Goal: Task Accomplishment & Management: Manage account settings

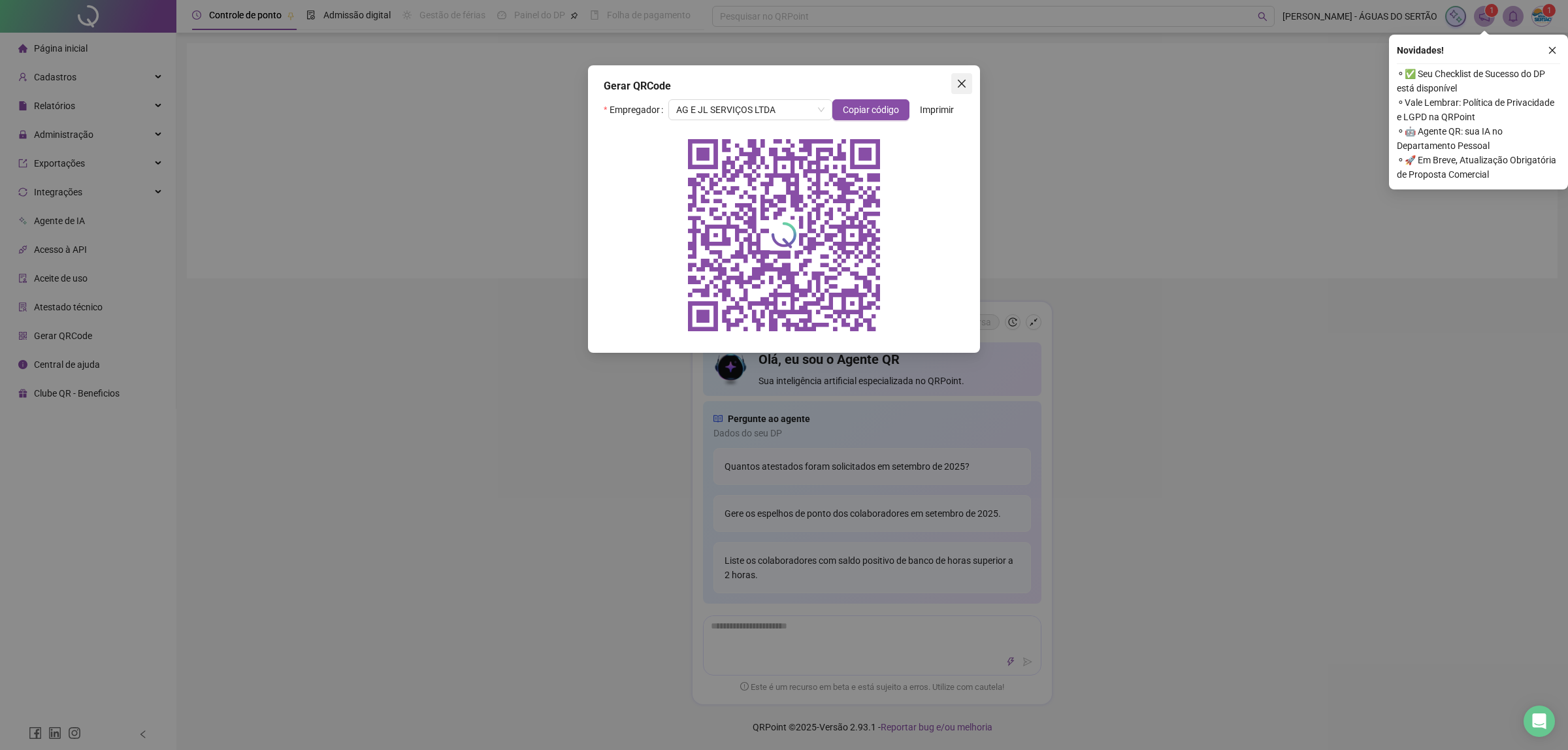
click at [967, 82] on span "Close" at bounding box center [962, 83] width 21 height 10
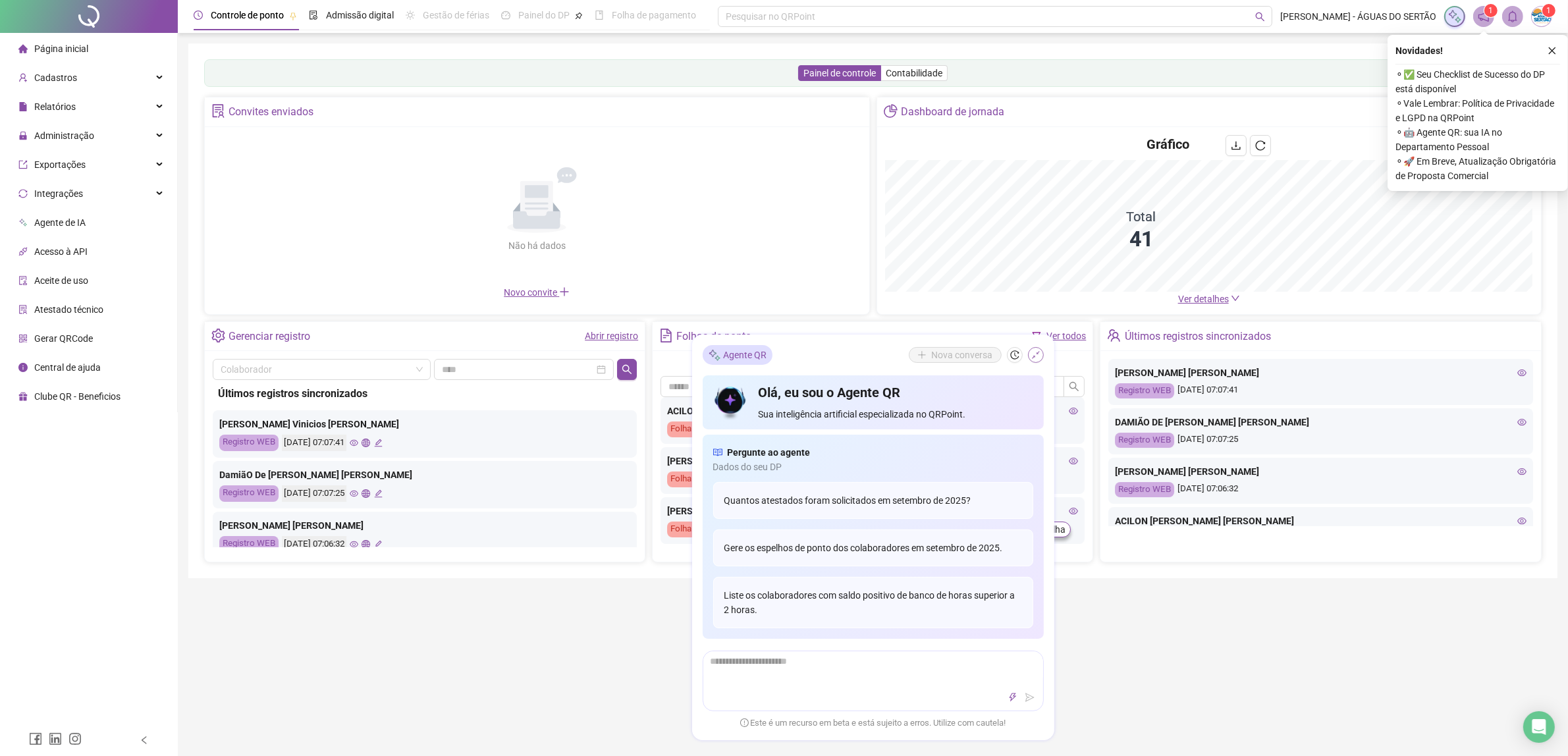
click at [1035, 354] on icon "shrink" at bounding box center [1036, 355] width 10 height 10
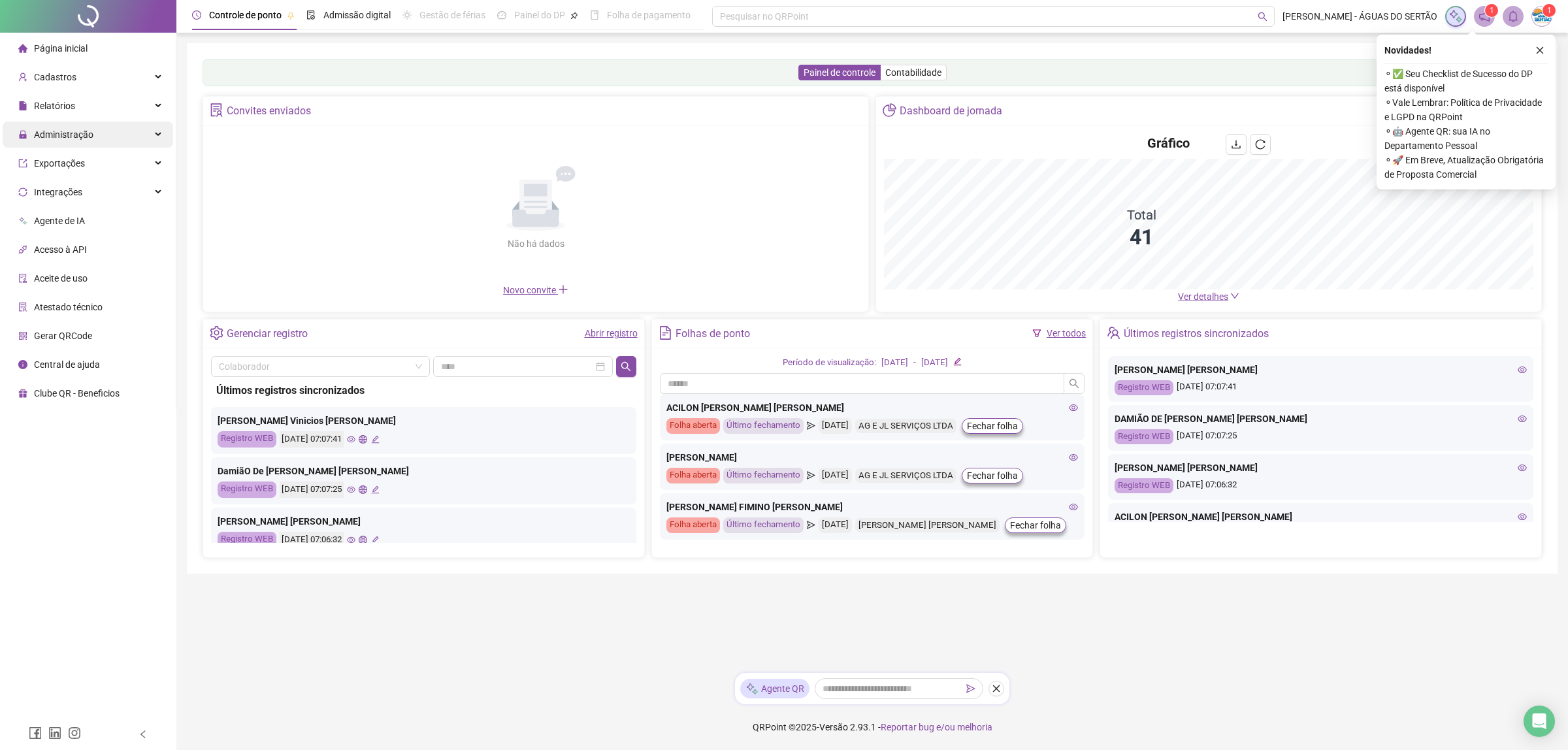
click at [69, 130] on span "Administração" at bounding box center [64, 134] width 59 height 10
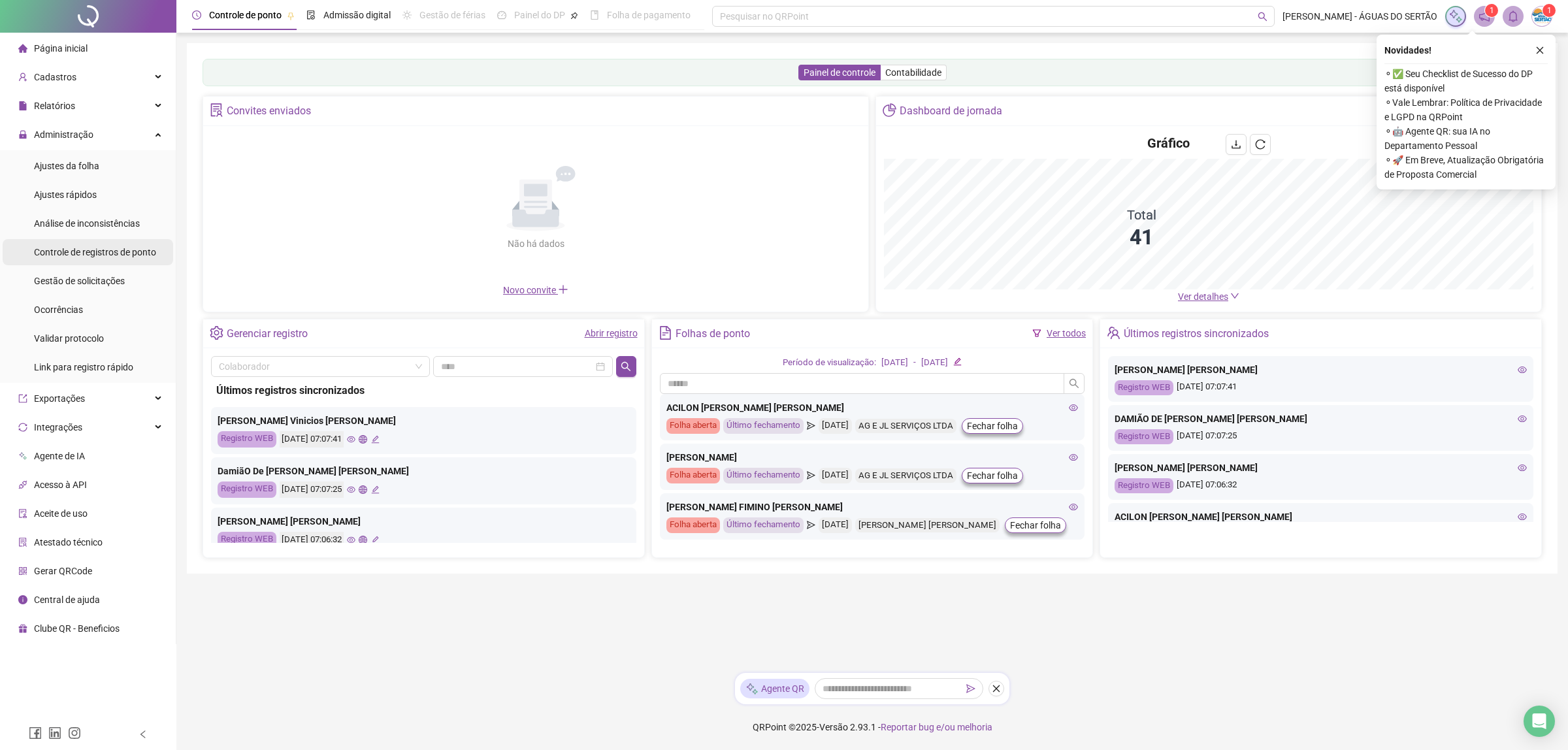
click at [57, 123] on span "Administração" at bounding box center [55, 134] width 75 height 26
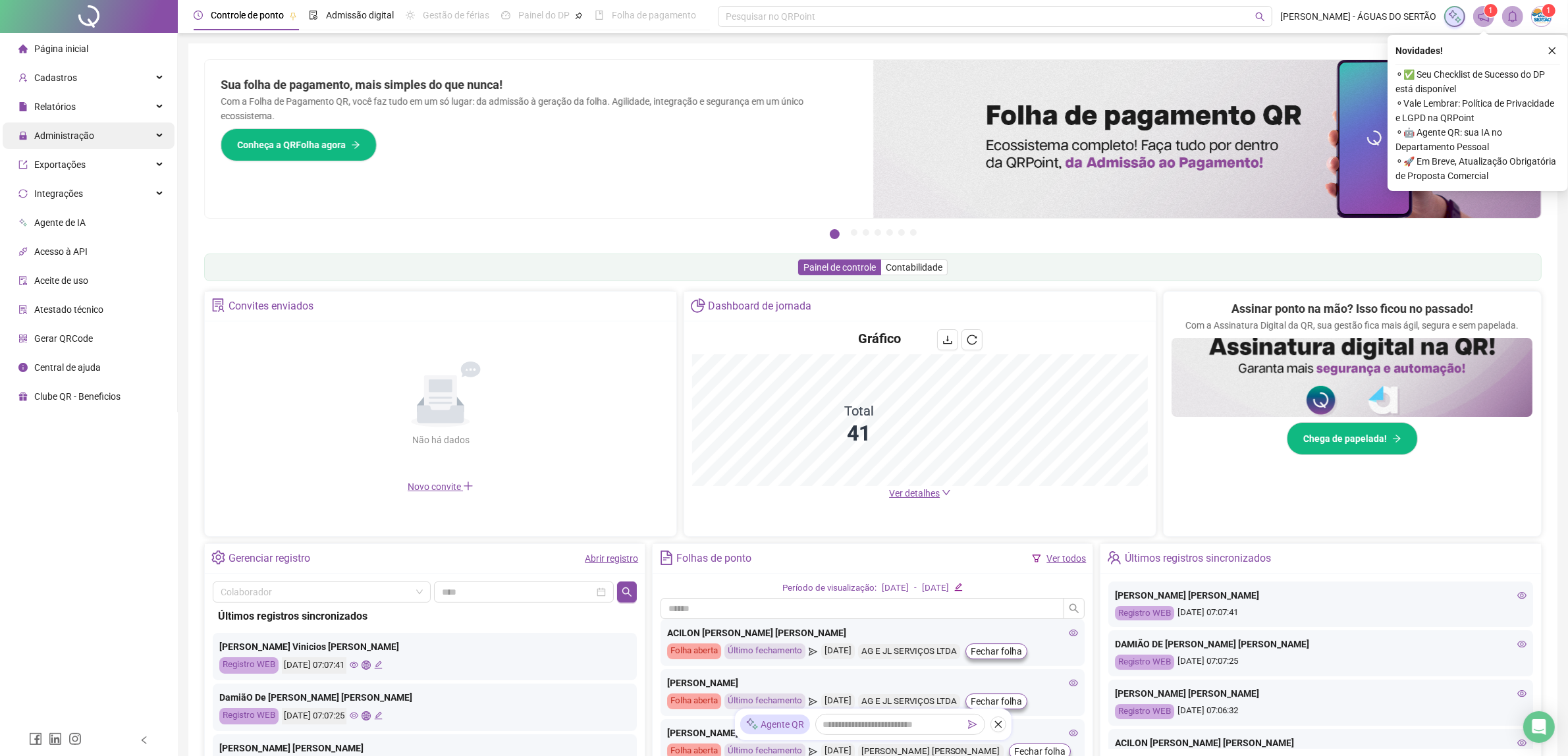
click at [50, 136] on span "Administração" at bounding box center [64, 135] width 59 height 11
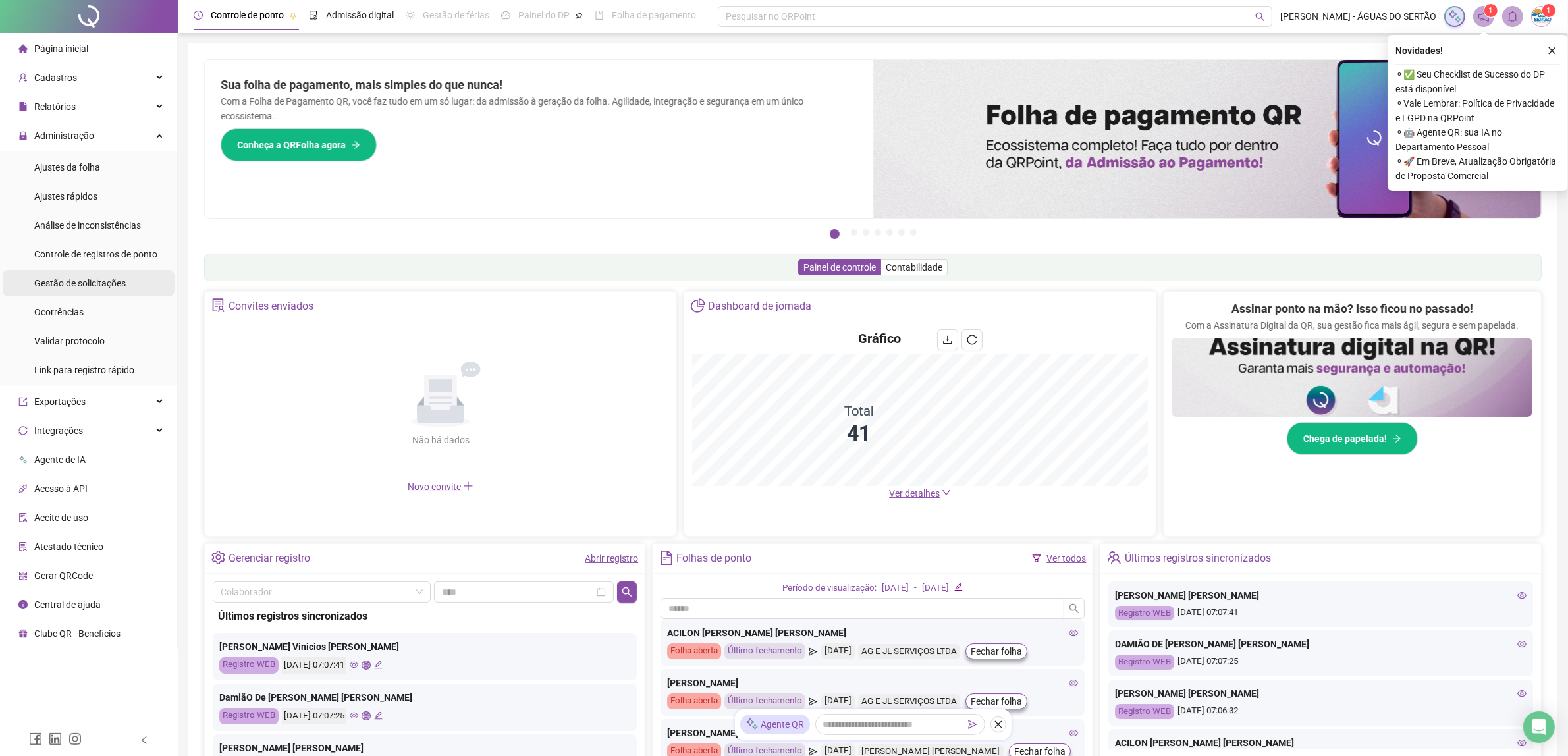
click at [104, 292] on div "Gestão de solicitações" at bounding box center [80, 282] width 91 height 26
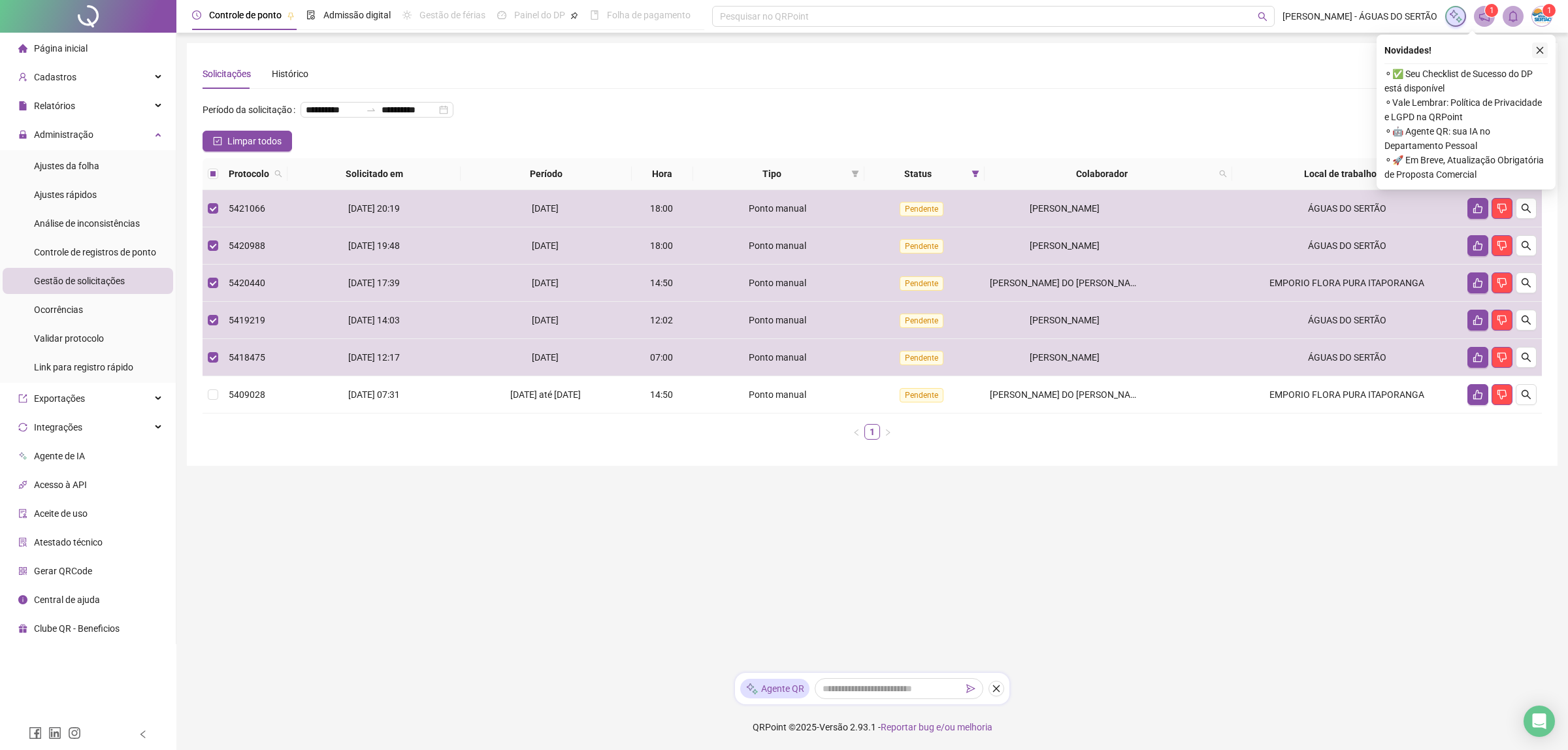
click at [1534, 51] on button "button" at bounding box center [1539, 50] width 15 height 15
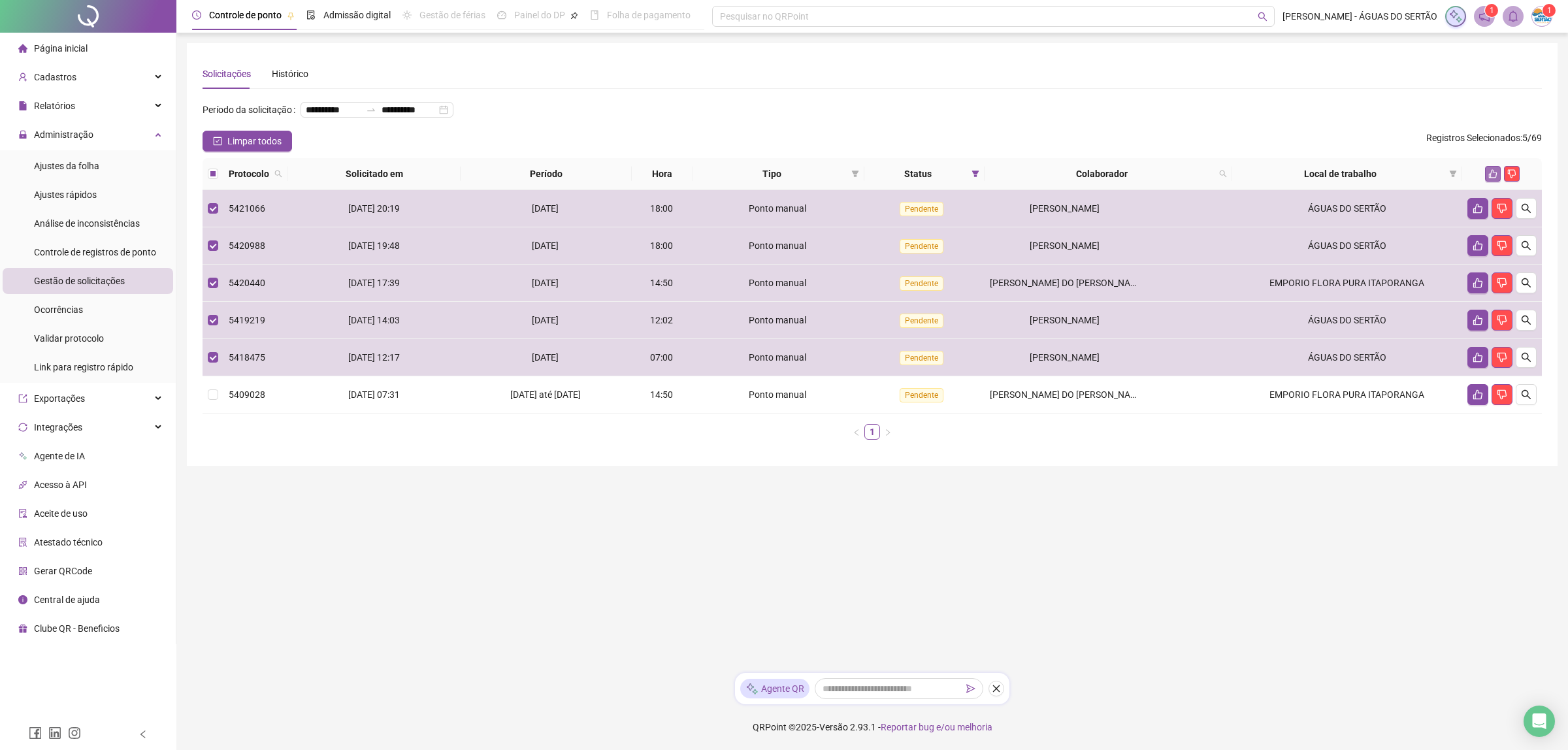
click at [1490, 171] on icon "like" at bounding box center [1493, 174] width 10 height 10
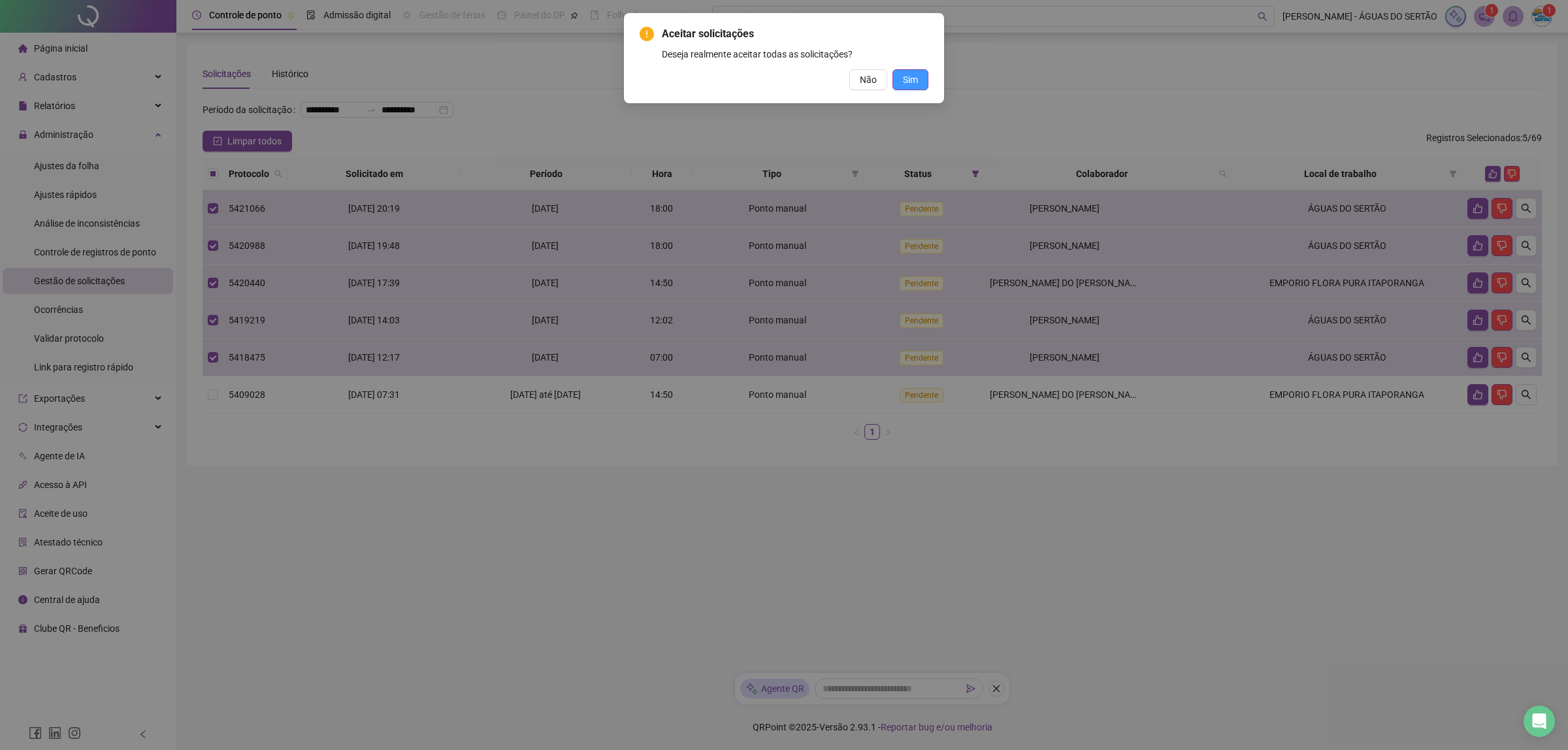
click at [912, 75] on span "Sim" at bounding box center [910, 79] width 15 height 14
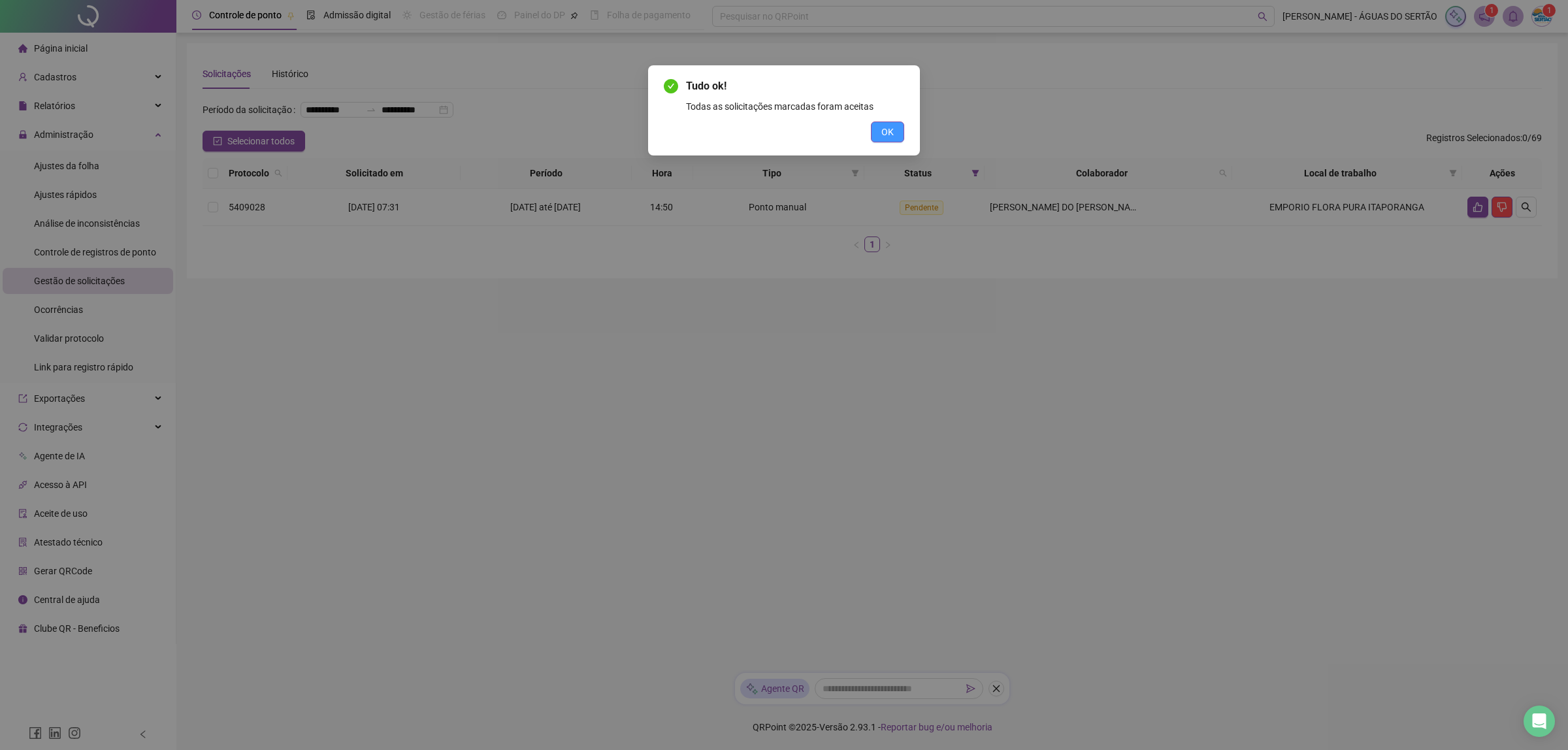
click at [887, 122] on button "OK" at bounding box center [887, 132] width 33 height 21
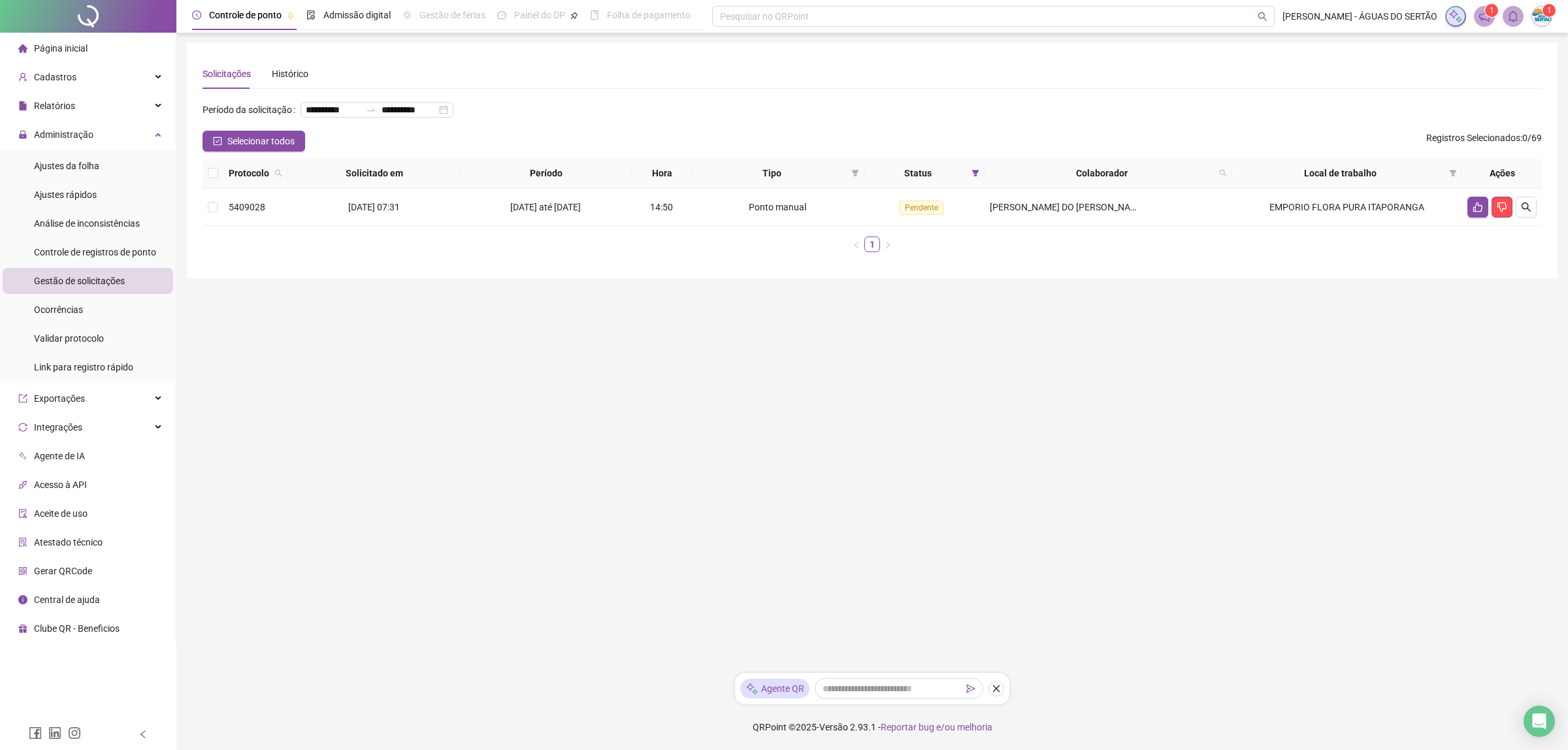
click at [70, 50] on span "Página inicial" at bounding box center [61, 48] width 53 height 10
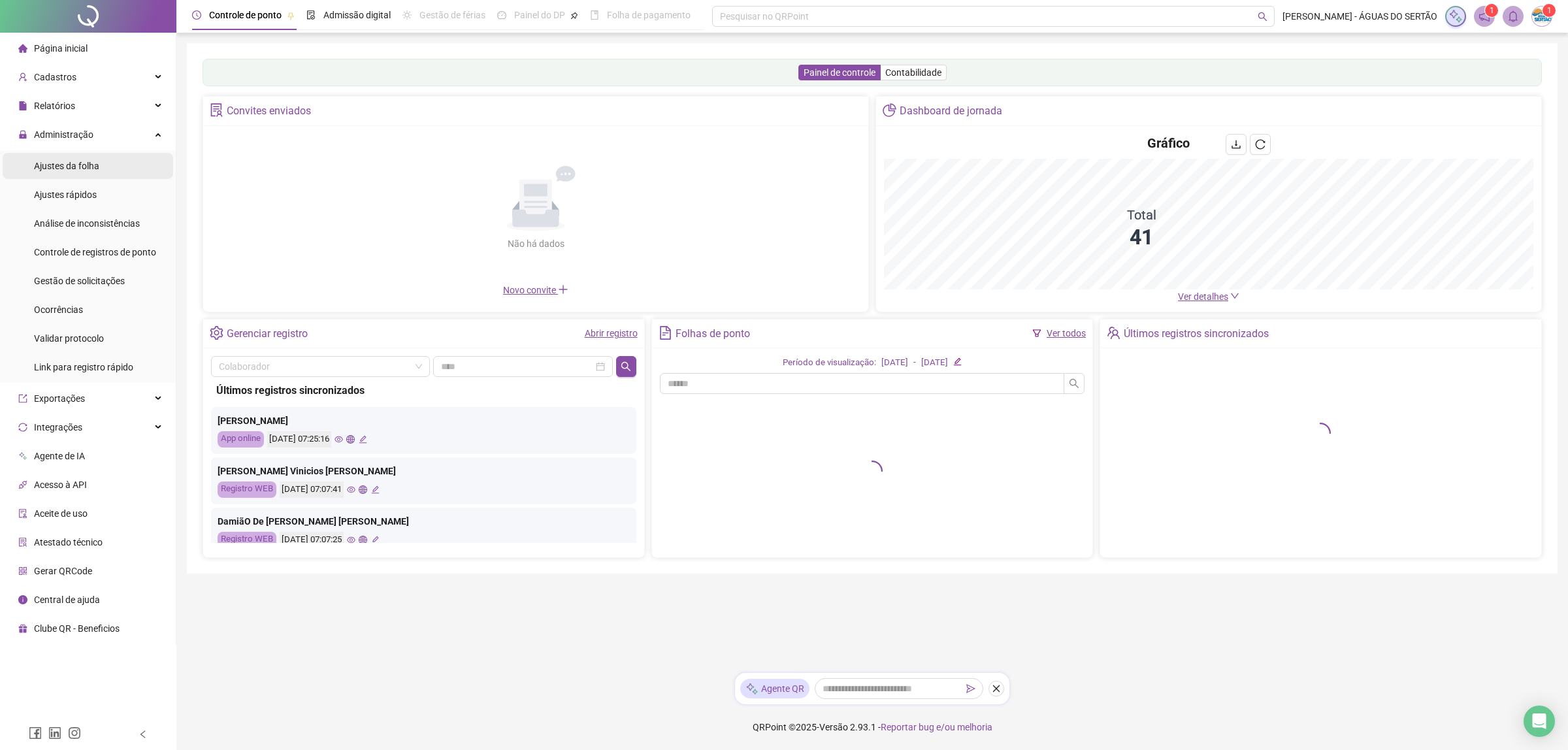
click at [89, 168] on span "Ajustes da folha" at bounding box center [67, 166] width 66 height 10
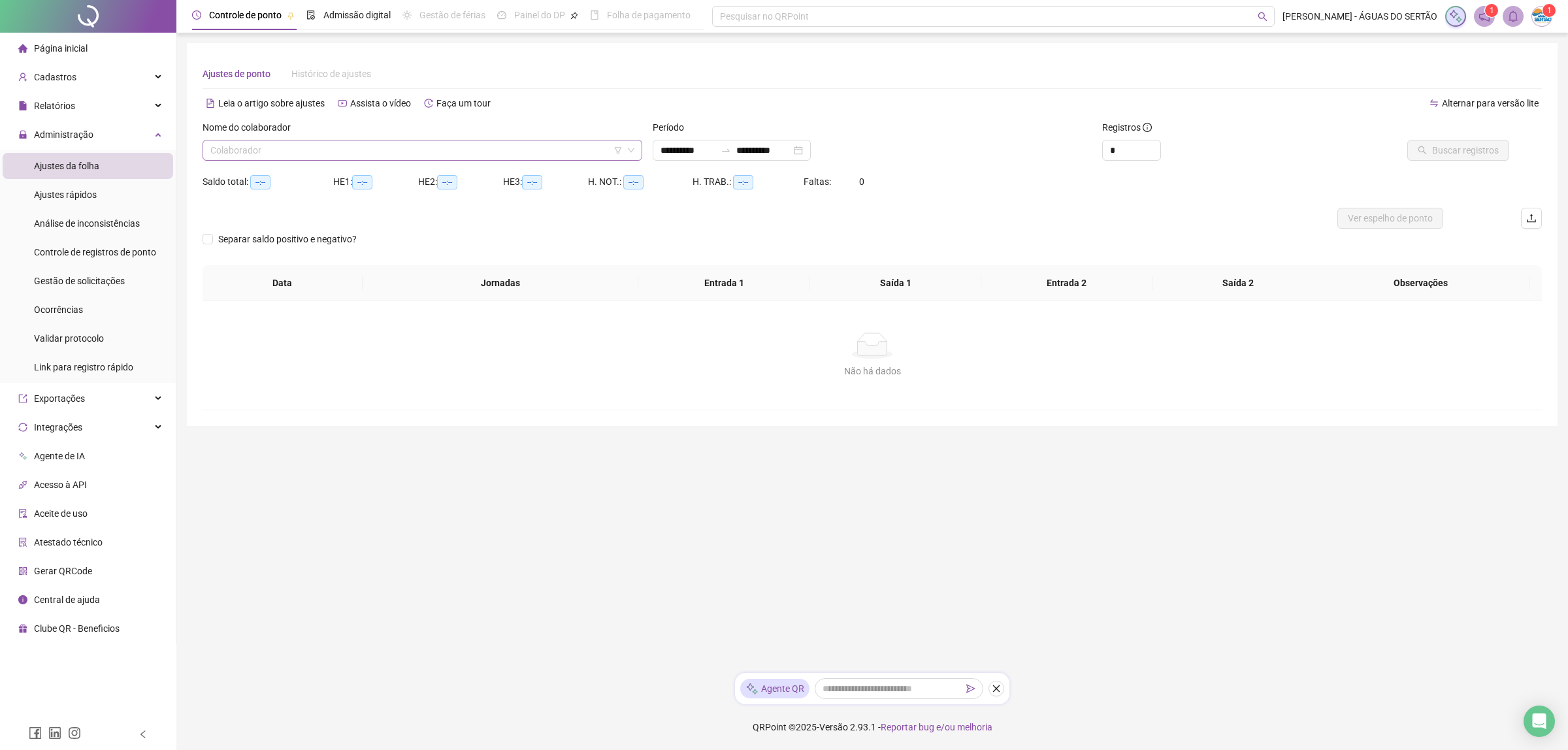
click at [299, 155] on input "search" at bounding box center [416, 150] width 412 height 20
type input "**********"
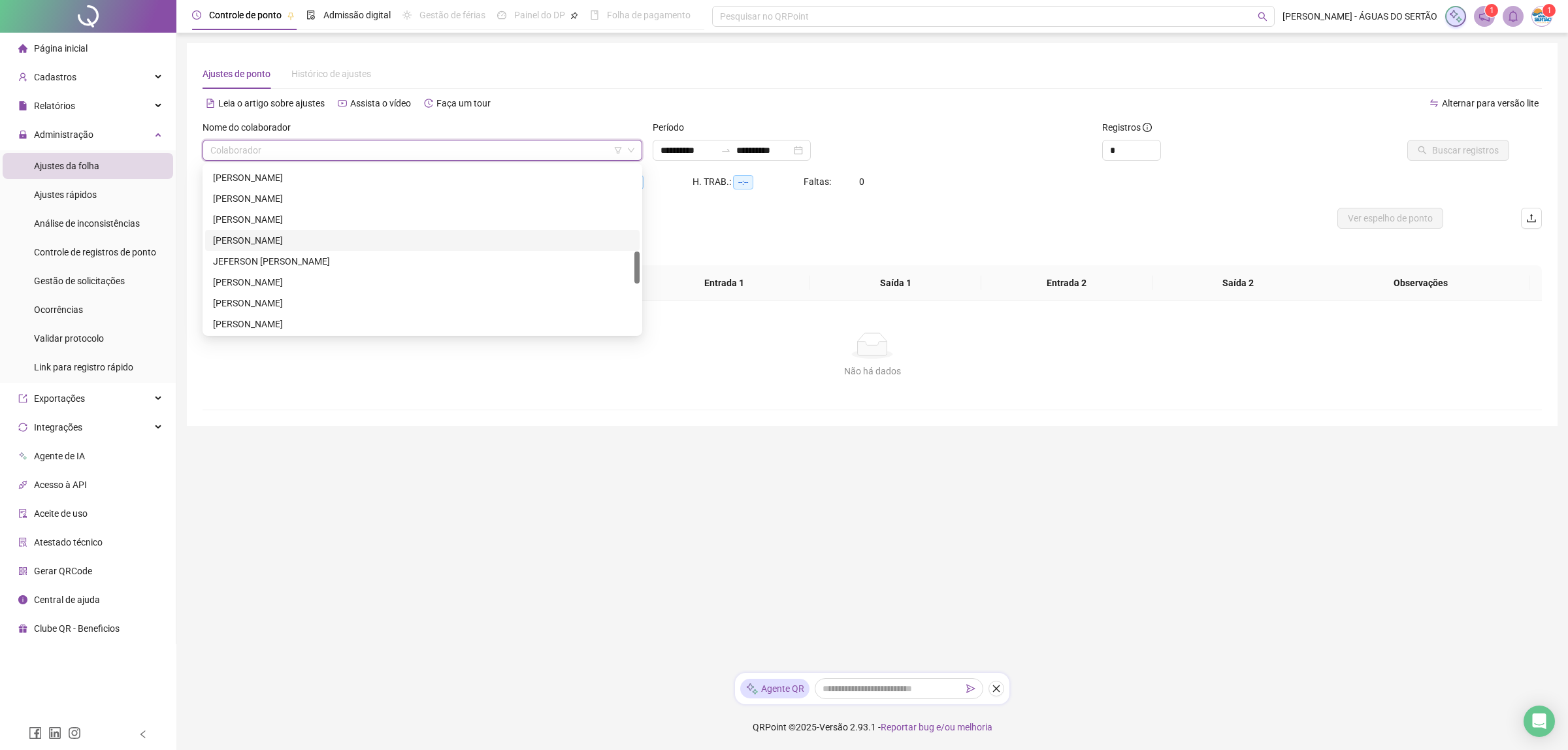
scroll to position [492, 0]
click at [263, 253] on div "JOÃO BATISTA LOPES" at bounding box center [423, 248] width 419 height 14
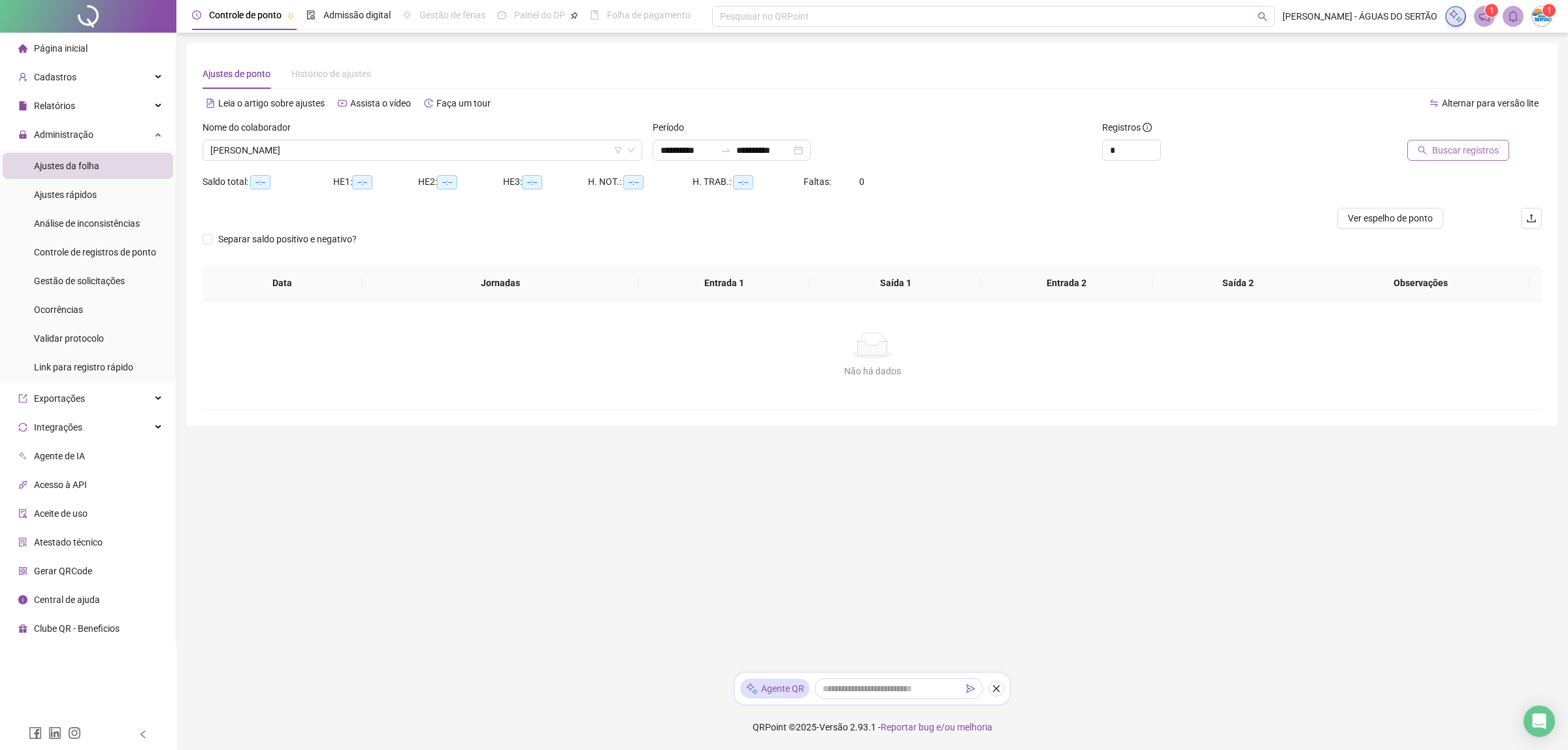
click at [1468, 151] on span "Buscar registros" at bounding box center [1465, 149] width 67 height 14
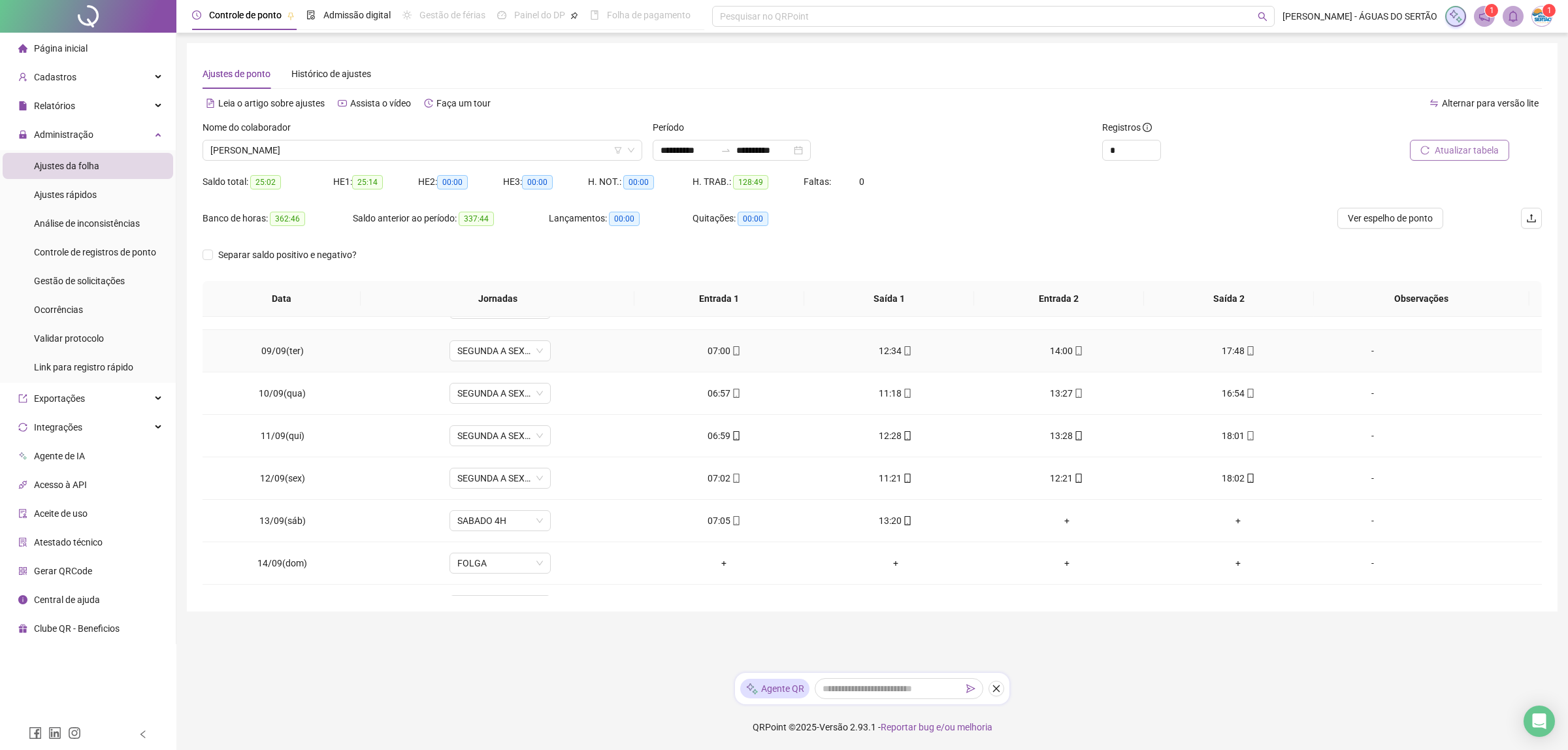
scroll to position [403, 0]
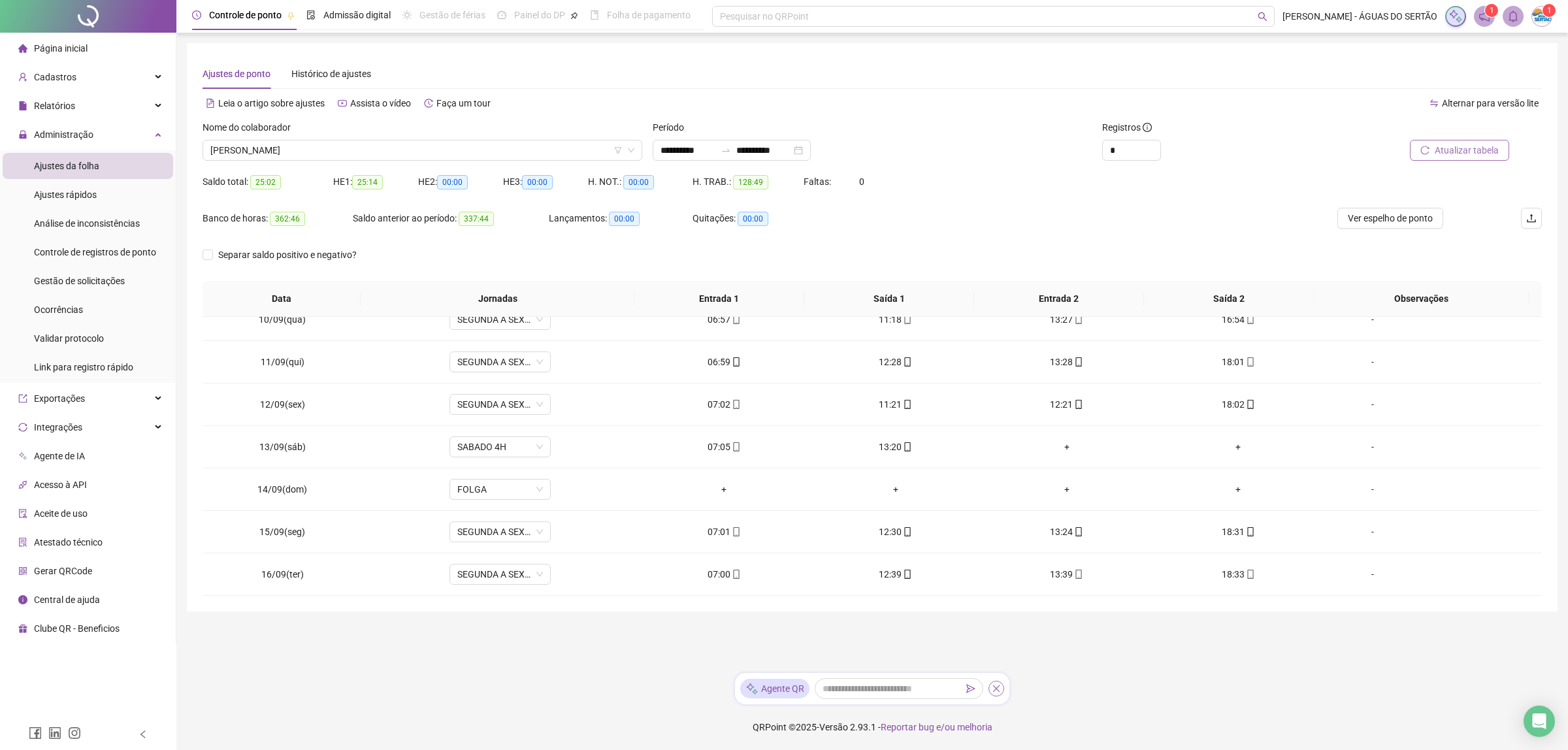
click at [996, 690] on icon "close" at bounding box center [997, 688] width 10 height 10
drag, startPoint x: 1472, startPoint y: 14, endPoint x: 1460, endPoint y: 15, distance: 12.0
click at [1467, 14] on div "1 1" at bounding box center [1499, 16] width 108 height 21
click at [1460, 15] on img at bounding box center [1455, 16] width 14 height 14
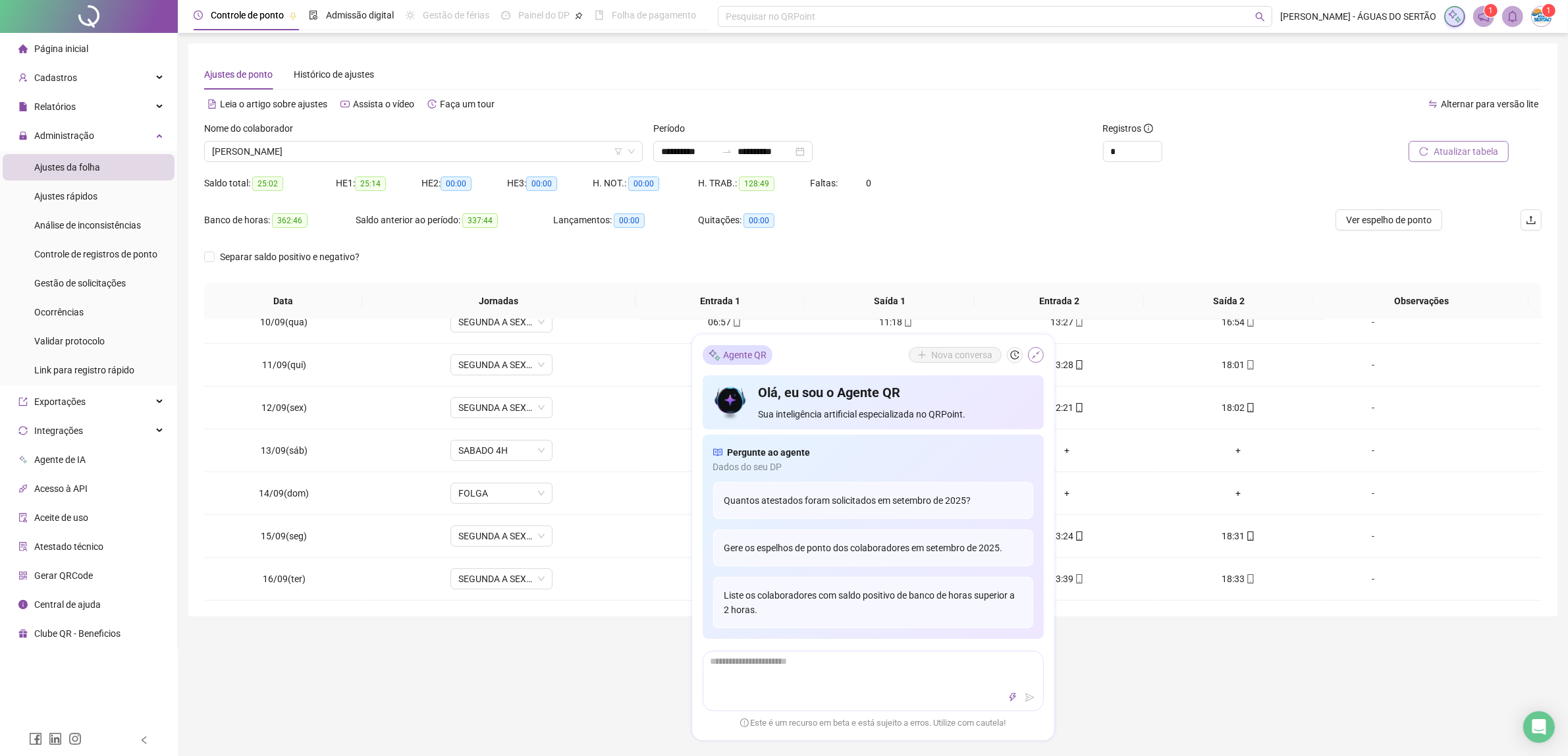
click at [1032, 356] on icon "shrink" at bounding box center [1036, 355] width 10 height 10
